Goal: Check status: Check status

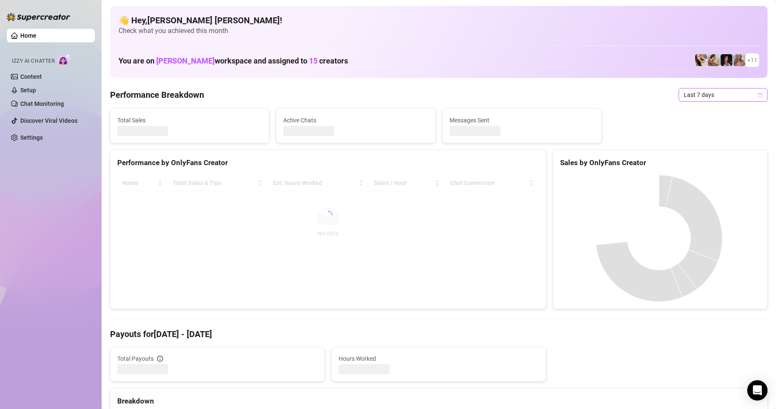
click at [756, 93] on div "Last 7 days" at bounding box center [723, 95] width 89 height 14
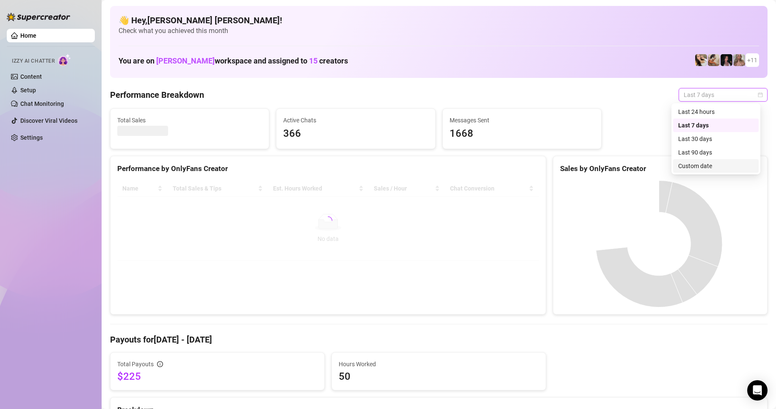
click at [697, 166] on div "Custom date" at bounding box center [715, 165] width 75 height 9
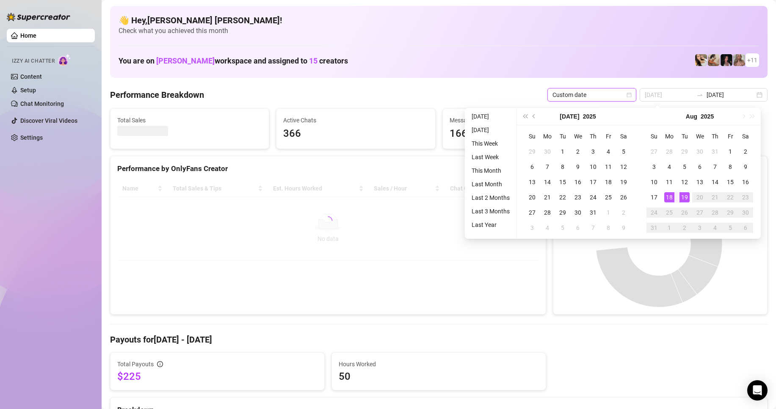
type input "[DATE]"
click at [682, 198] on div "19" at bounding box center [685, 197] width 10 height 10
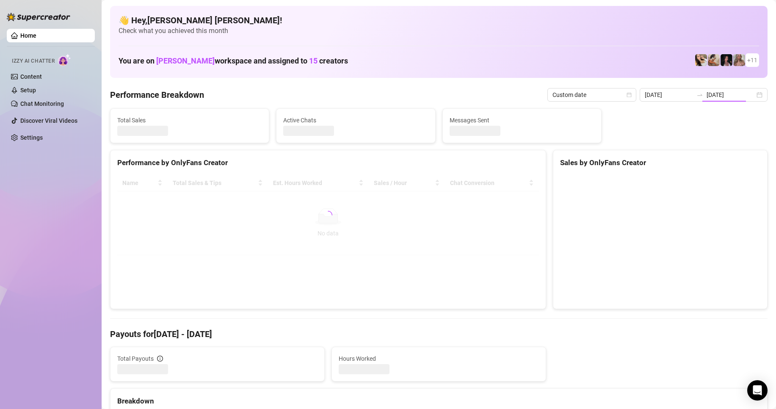
type input "[DATE]"
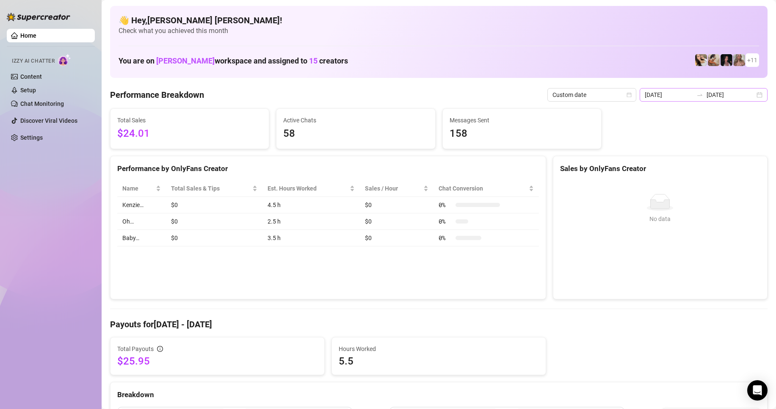
click at [752, 91] on div "[DATE] [DATE]" at bounding box center [704, 95] width 128 height 14
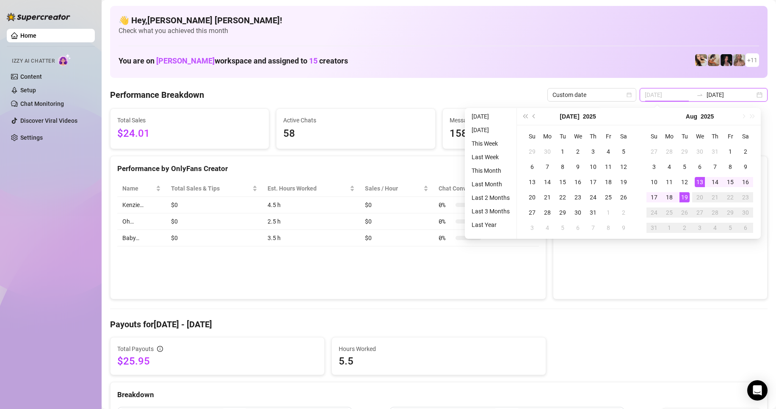
type input "[DATE]"
click at [681, 197] on div "19" at bounding box center [685, 197] width 10 height 10
